Goal: Information Seeking & Learning: Learn about a topic

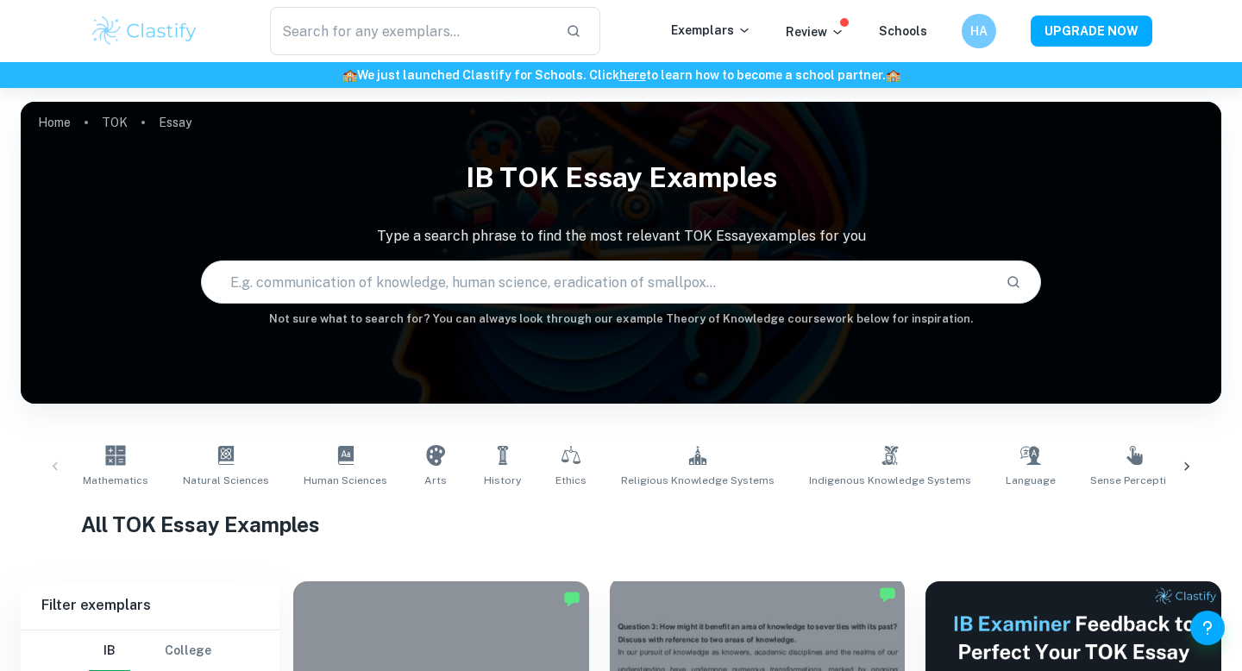
scroll to position [455, 0]
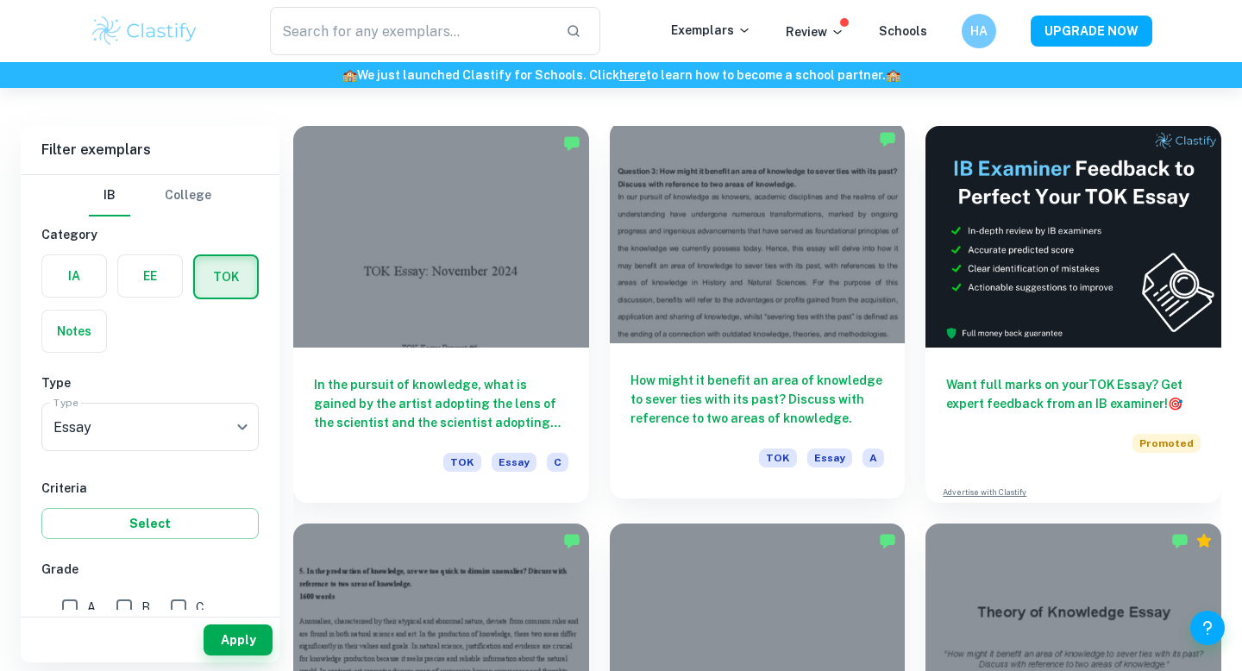
click at [719, 403] on h6 "How might it benefit an area of knowledge to sever ties with its past? Discuss …" at bounding box center [757, 399] width 254 height 57
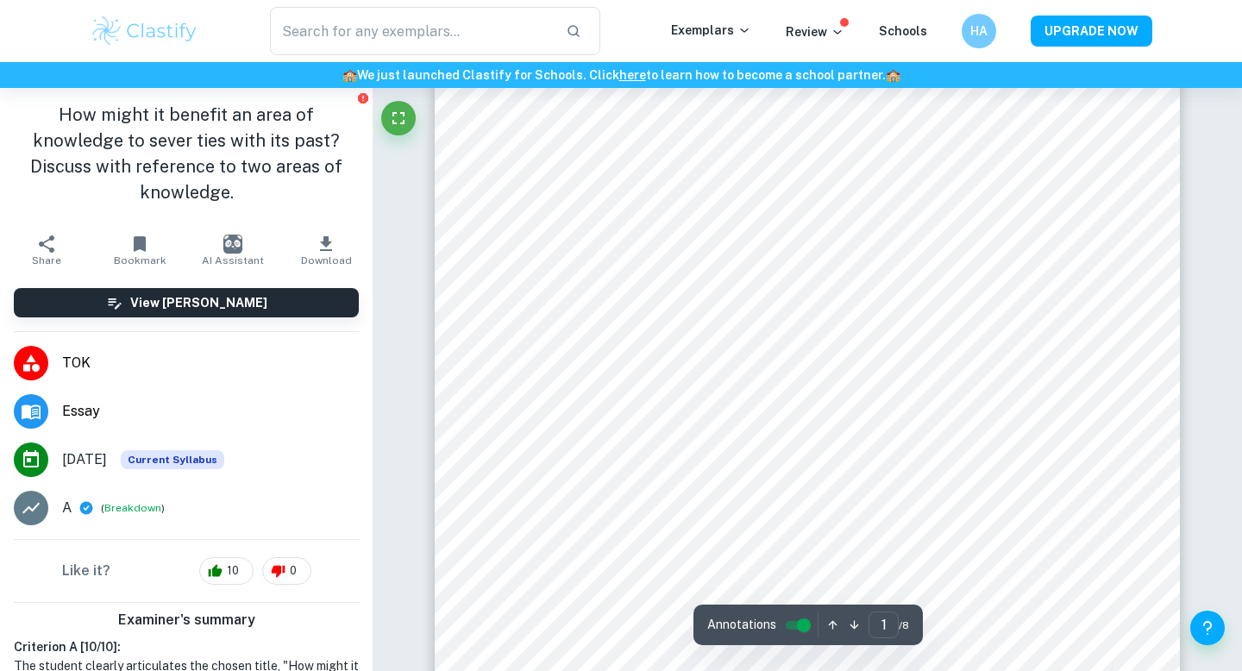
scroll to position [195, 0]
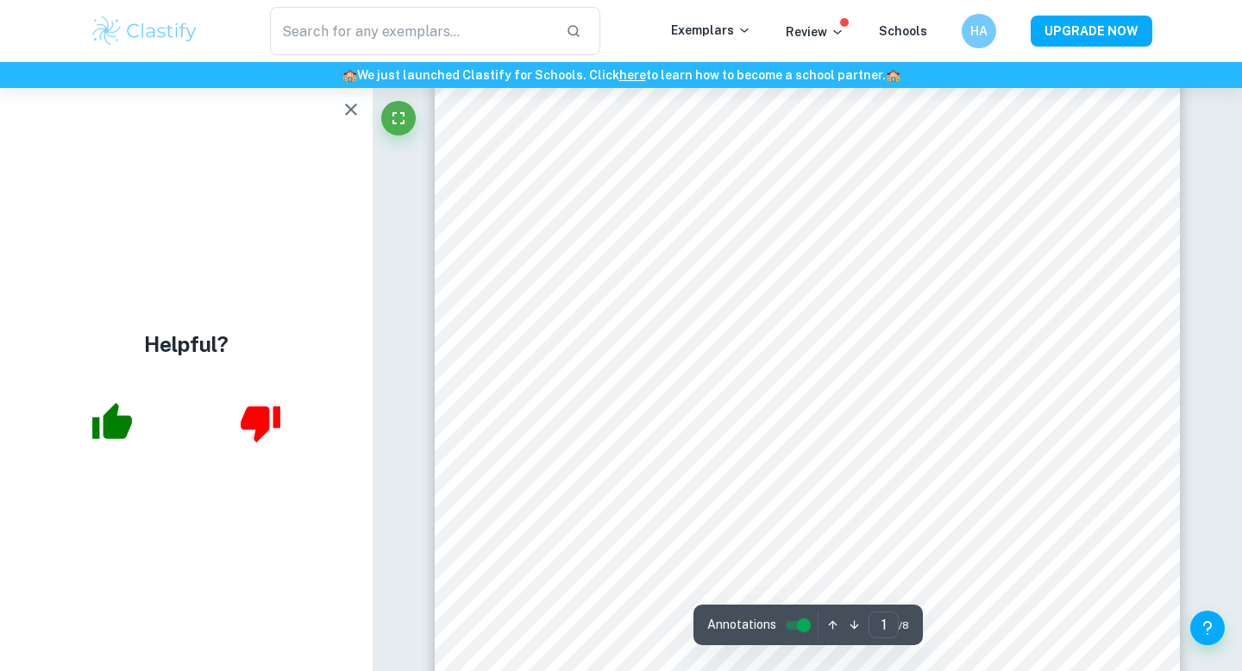
click at [357, 104] on icon "button" at bounding box center [351, 109] width 21 height 21
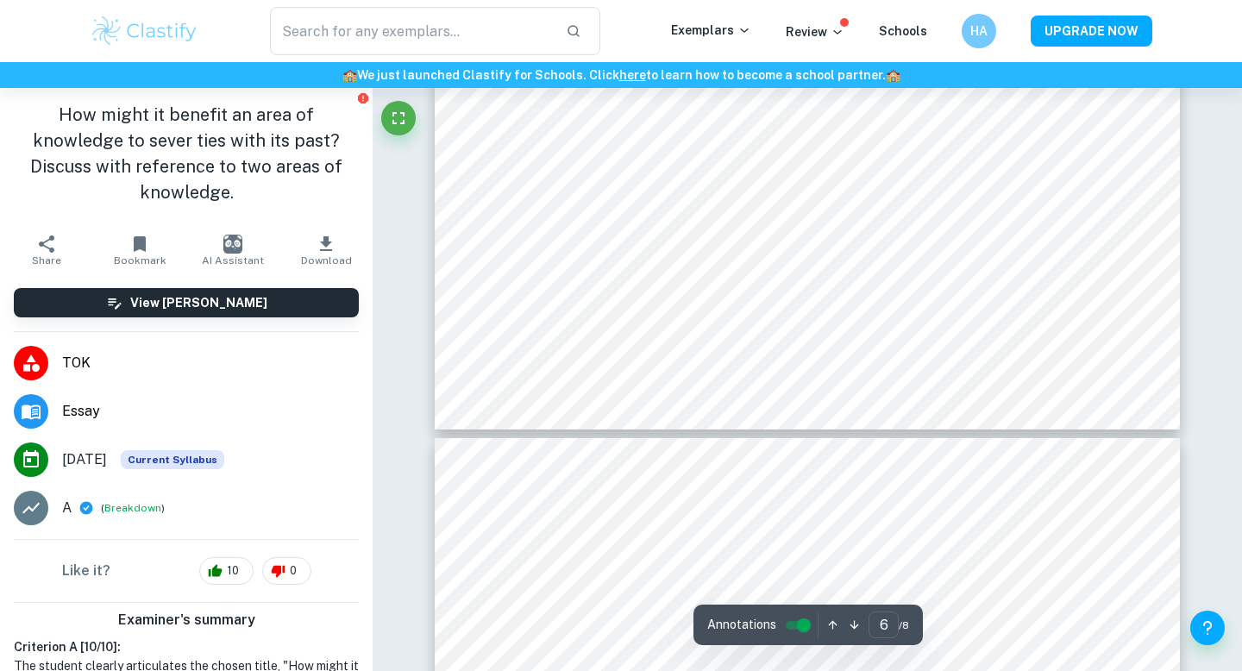
scroll to position [6280, 0]
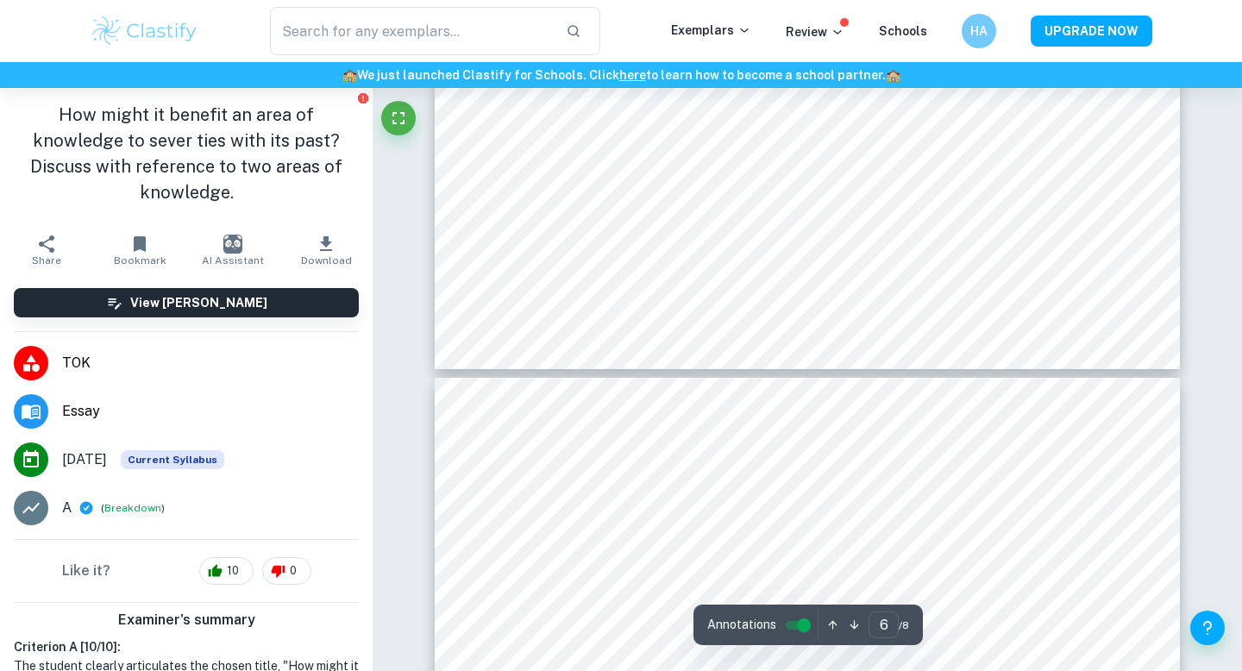
type input "7"
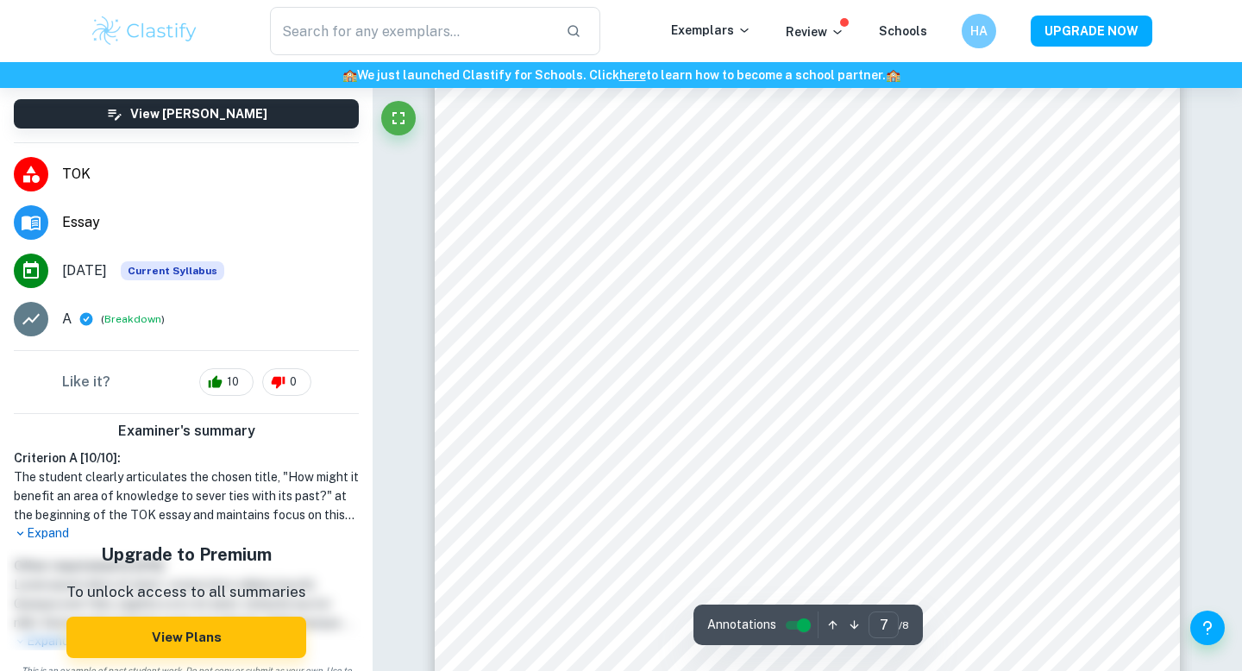
scroll to position [6854, 0]
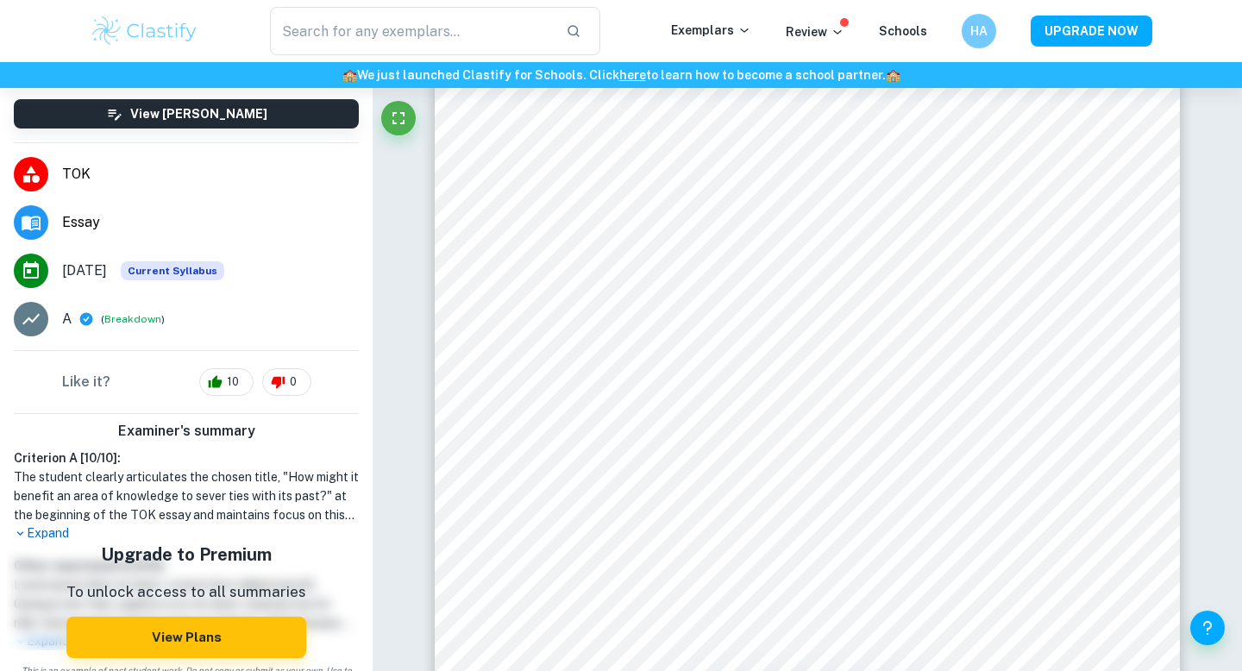
click at [53, 524] on p "Expand" at bounding box center [186, 533] width 345 height 18
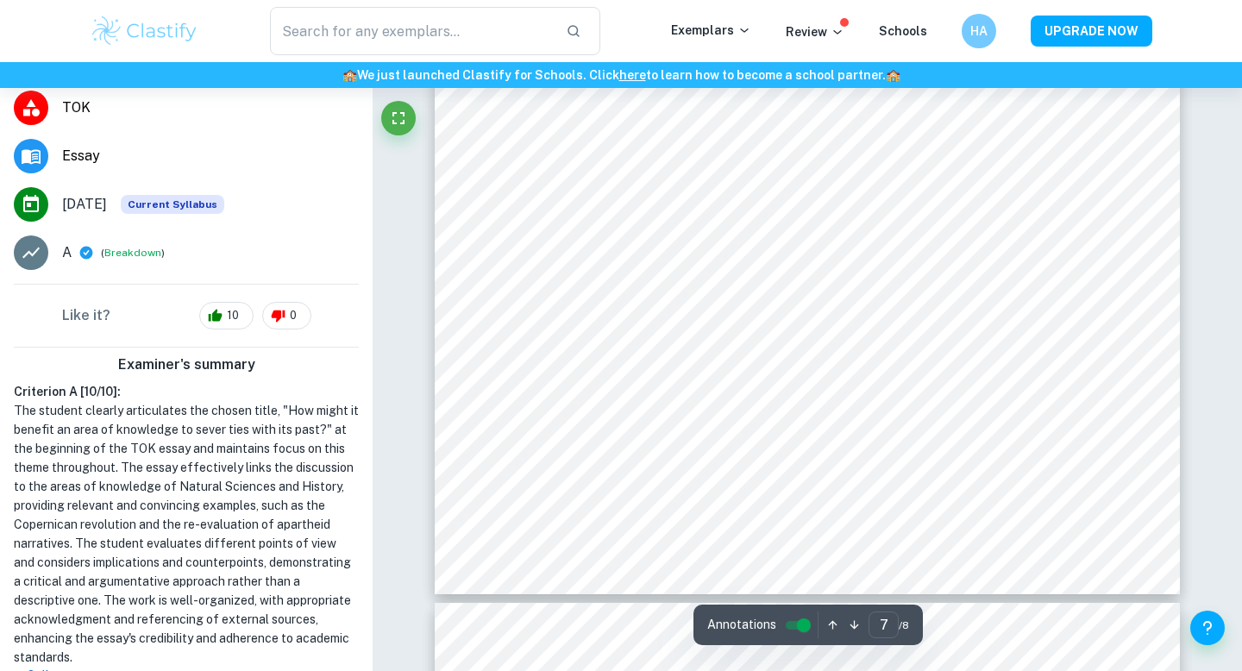
scroll to position [397, 0]
